Goal: Find contact information: Find contact information

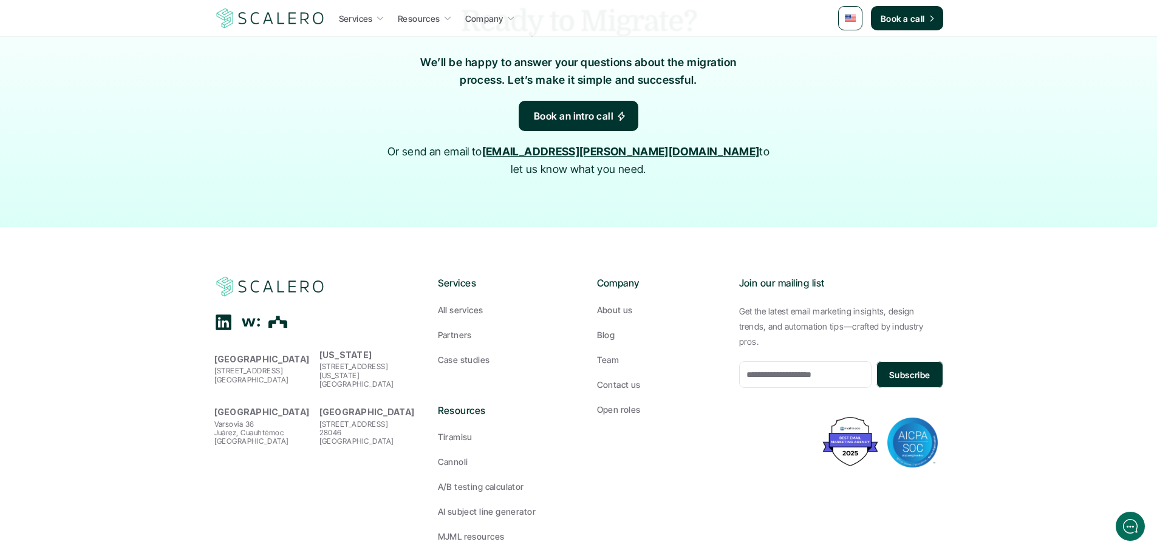
scroll to position [3550, 0]
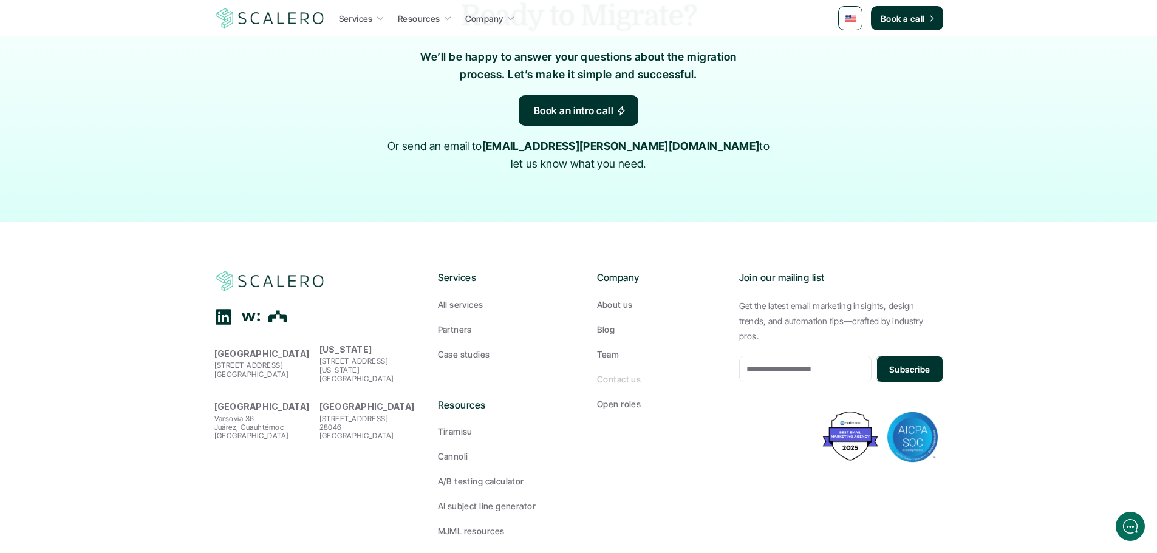
click at [609, 373] on p "Contact us" at bounding box center [619, 379] width 44 height 13
